Goal: Transaction & Acquisition: Purchase product/service

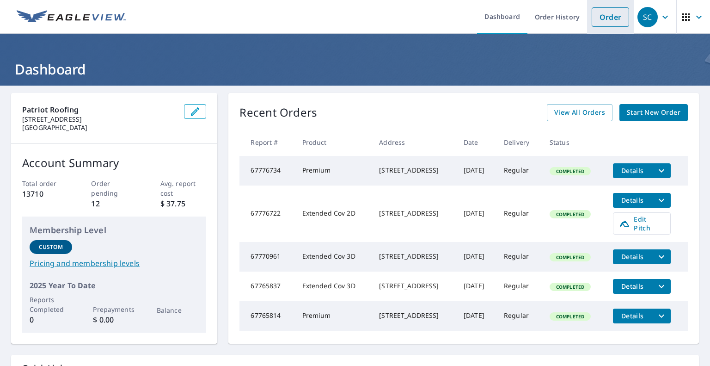
click at [610, 22] on link "Order" at bounding box center [610, 16] width 37 height 19
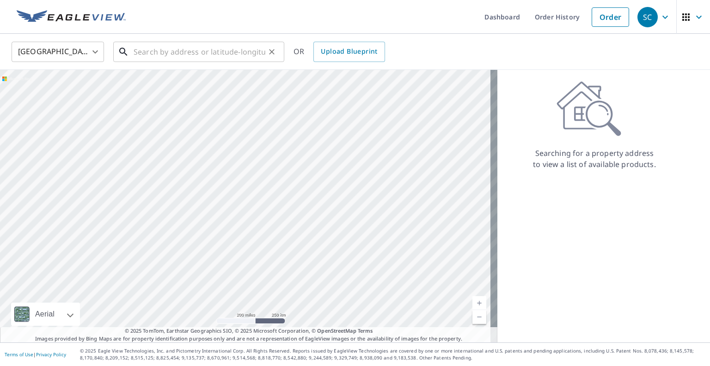
click at [137, 54] on input "text" at bounding box center [200, 52] width 132 height 26
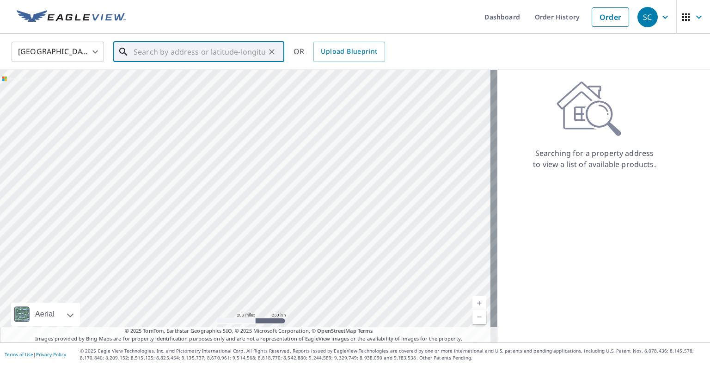
paste input "[STREET_ADDRESS]"
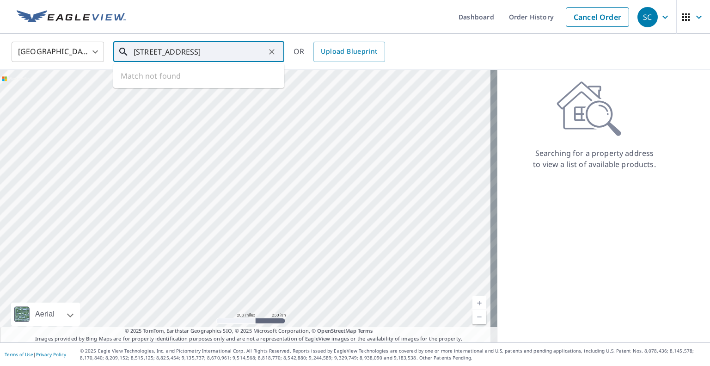
scroll to position [0, 23]
click at [170, 77] on span "[STREET_ADDRESS]" at bounding box center [204, 78] width 145 height 11
type input "[STREET_ADDRESS]"
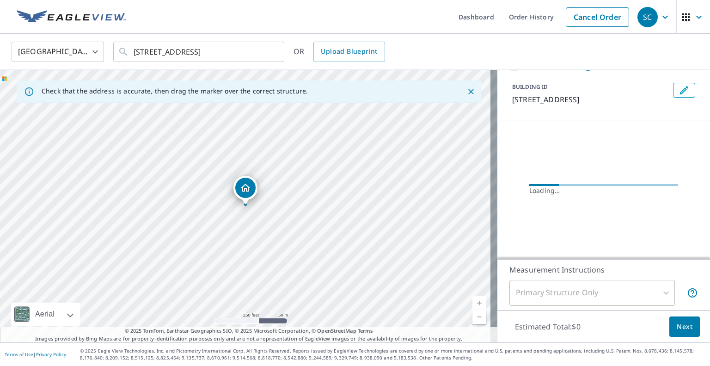
scroll to position [37, 0]
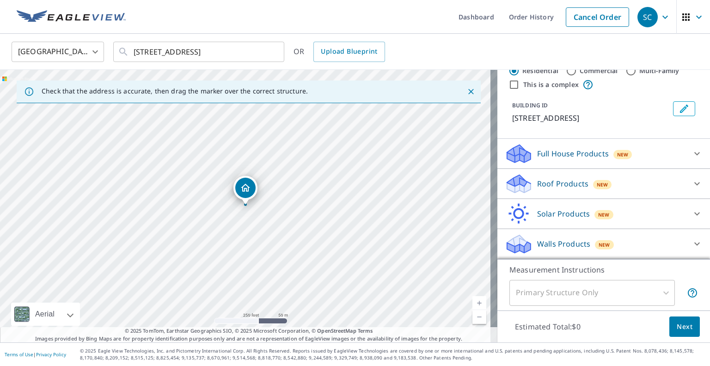
click at [540, 183] on p "Roof Products" at bounding box center [562, 183] width 51 height 11
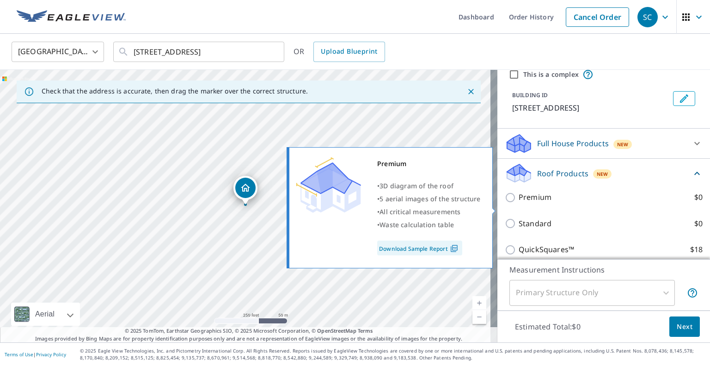
click at [508, 203] on input "Premium $0" at bounding box center [512, 197] width 14 height 11
checkbox input "true"
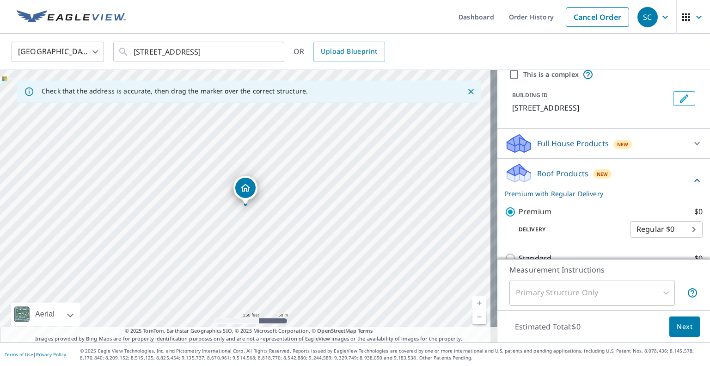
click at [678, 327] on span "Next" at bounding box center [685, 327] width 16 height 12
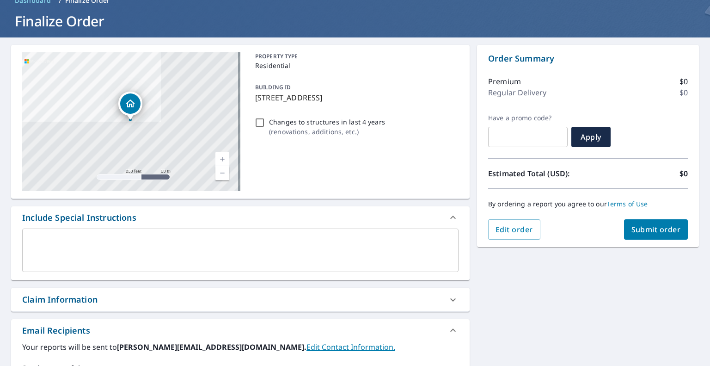
scroll to position [139, 0]
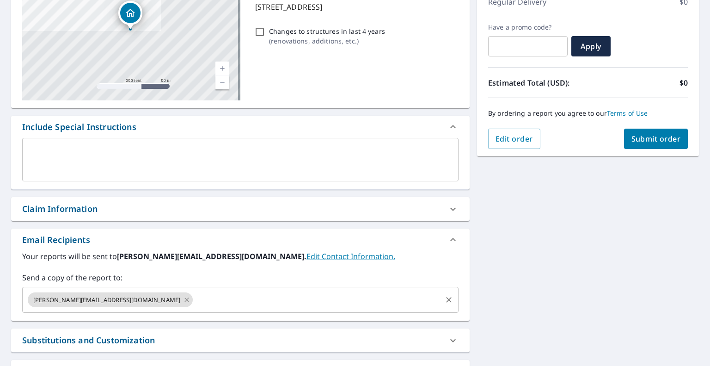
click at [183, 297] on icon at bounding box center [186, 300] width 7 height 10
checkbox input "true"
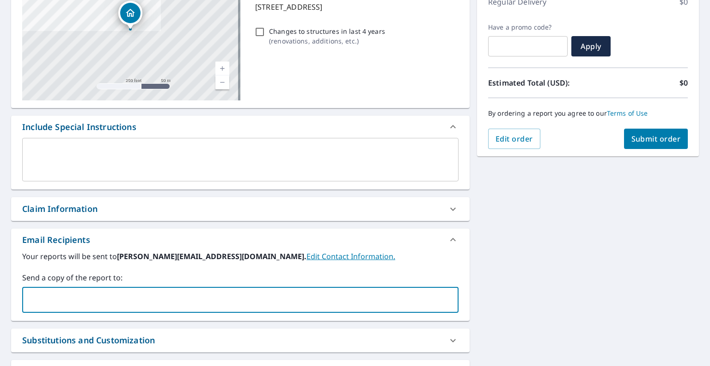
click at [70, 299] on input "text" at bounding box center [233, 300] width 414 height 18
type input "[EMAIL_ADDRESS][DOMAIN_NAME]"
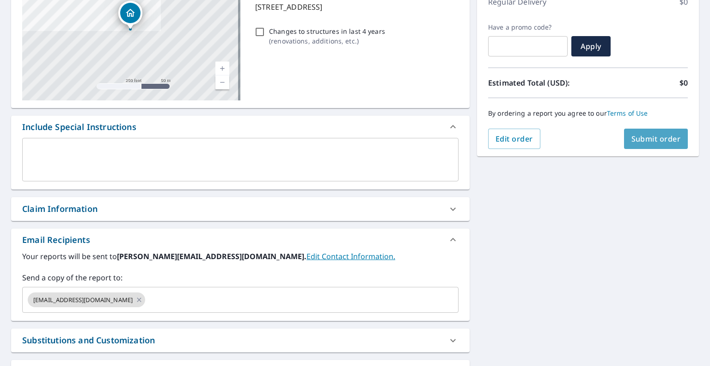
click at [651, 134] on span "Submit order" at bounding box center [656, 139] width 49 height 10
checkbox input "true"
